Goal: Task Accomplishment & Management: Manage account settings

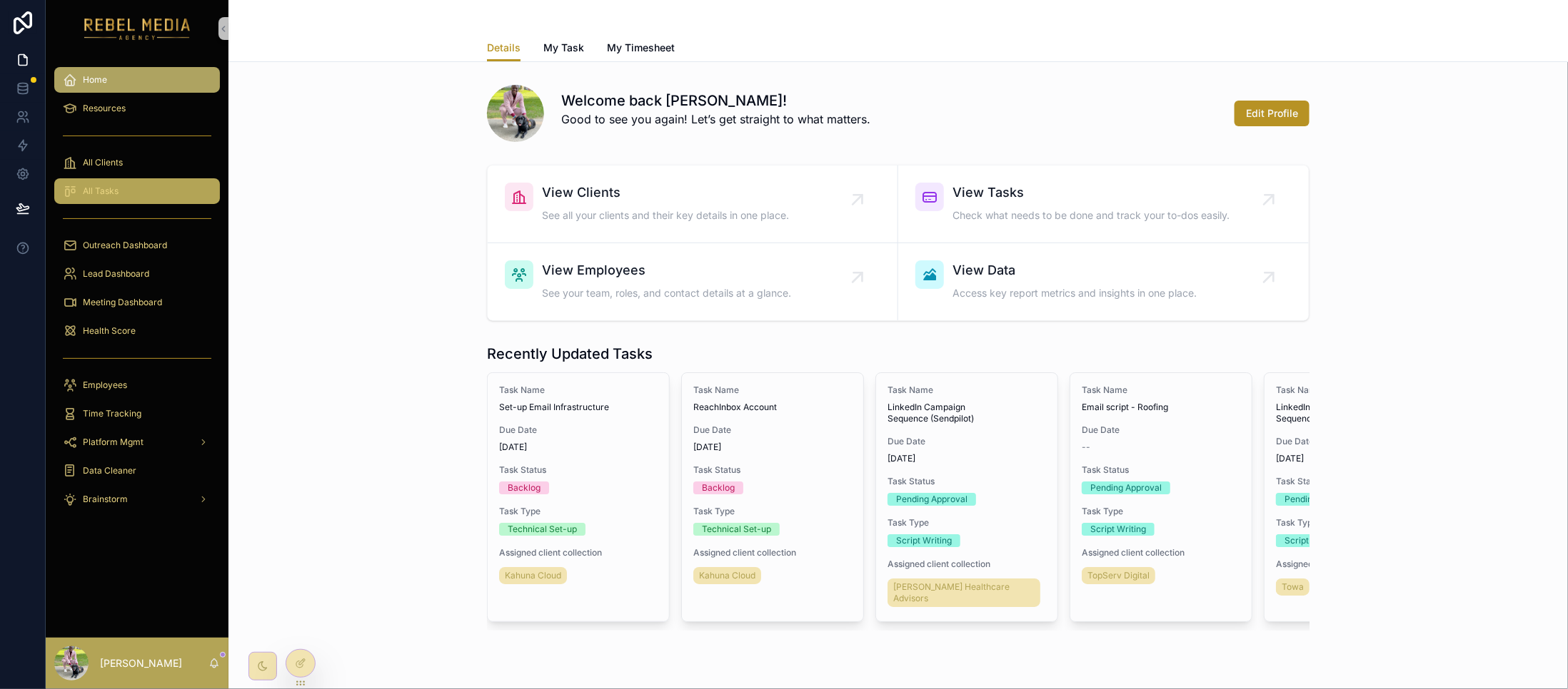
click at [154, 188] on div "All Tasks" at bounding box center [136, 192] width 148 height 23
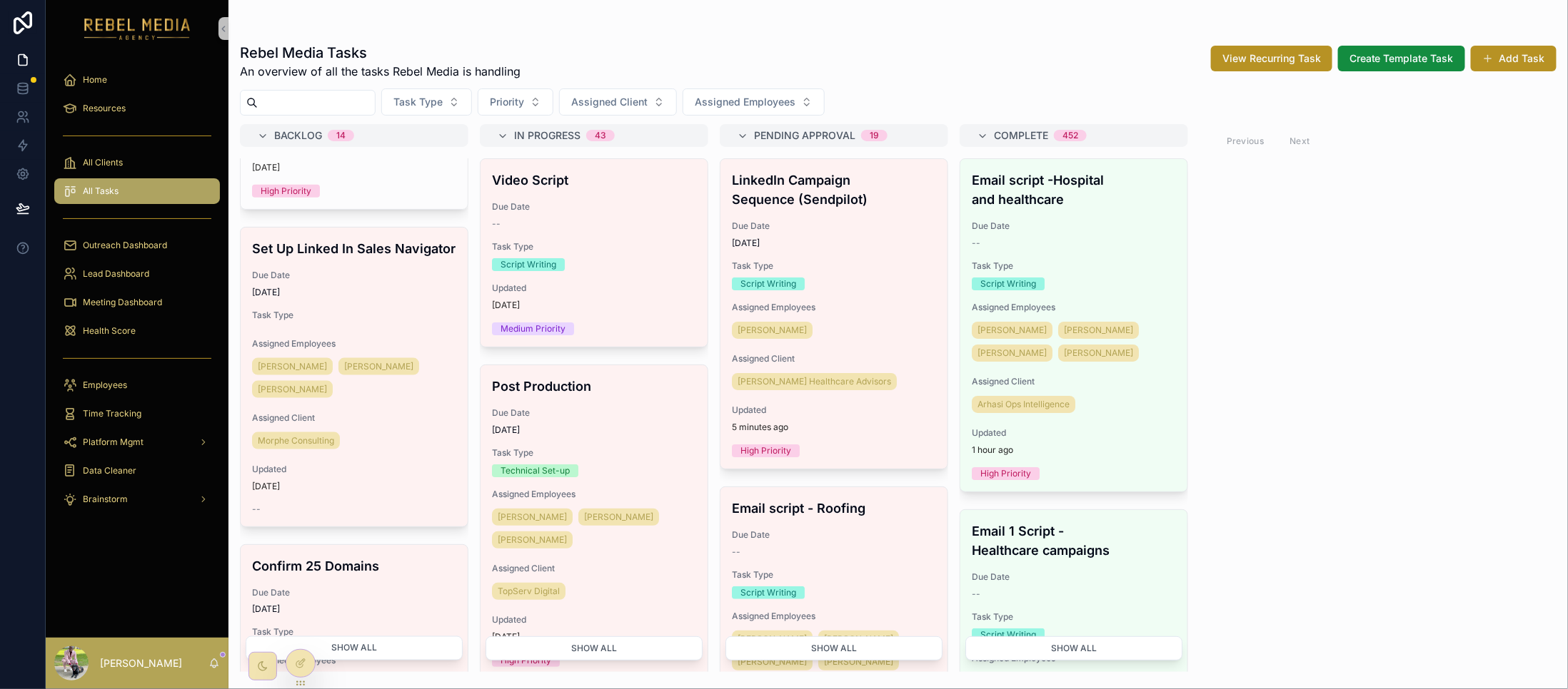
scroll to position [1173, 0]
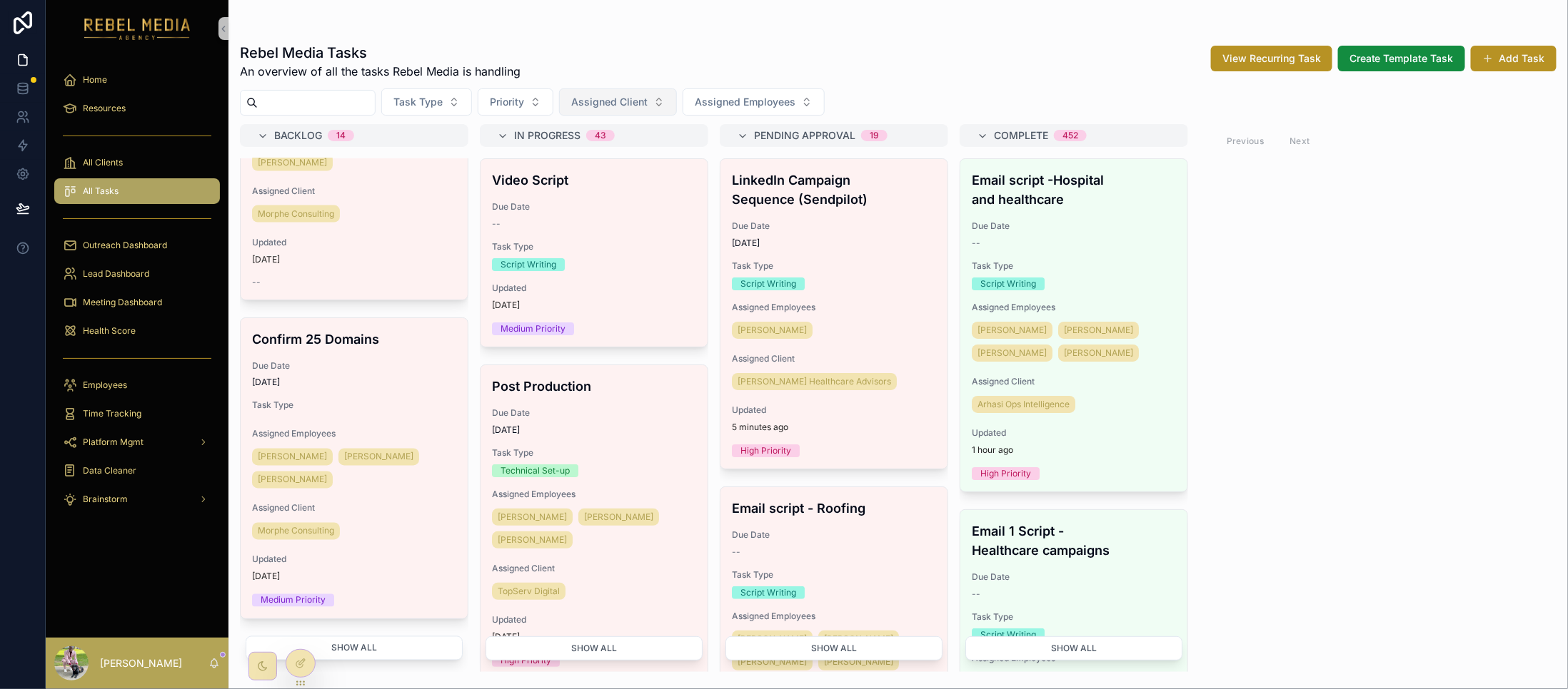
click at [642, 105] on span "Assigned Client" at bounding box center [609, 102] width 77 height 14
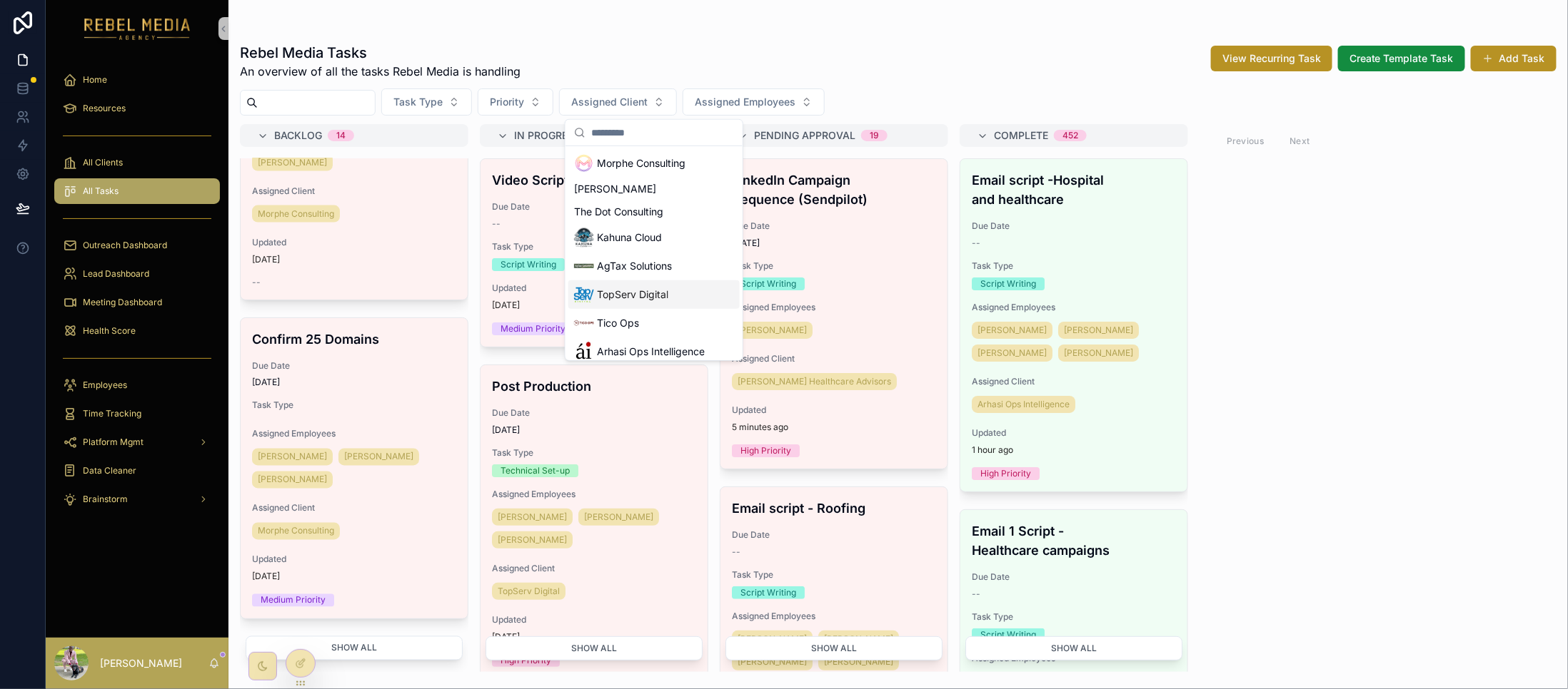
click at [640, 240] on span "Kahuna Cloud" at bounding box center [629, 238] width 65 height 14
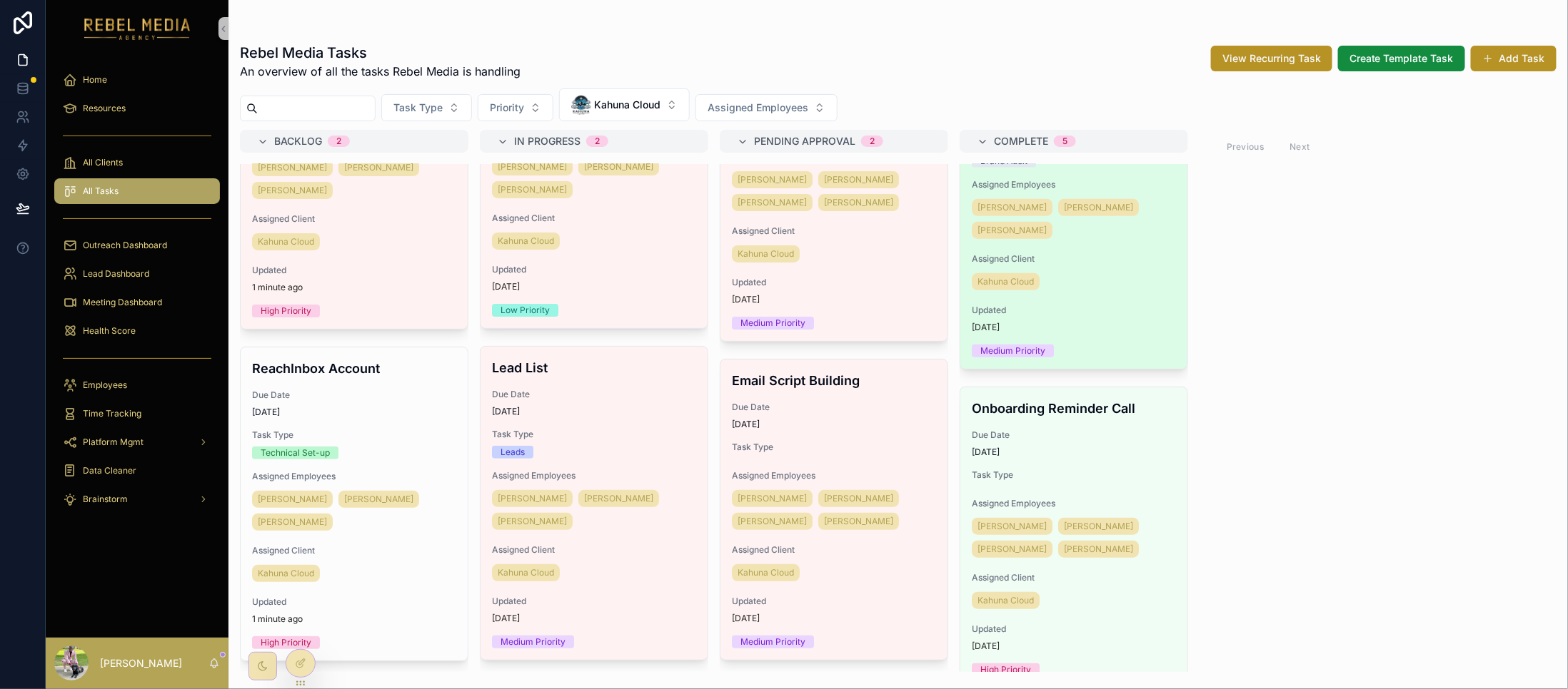
scroll to position [285, 0]
